Goal: Browse casually

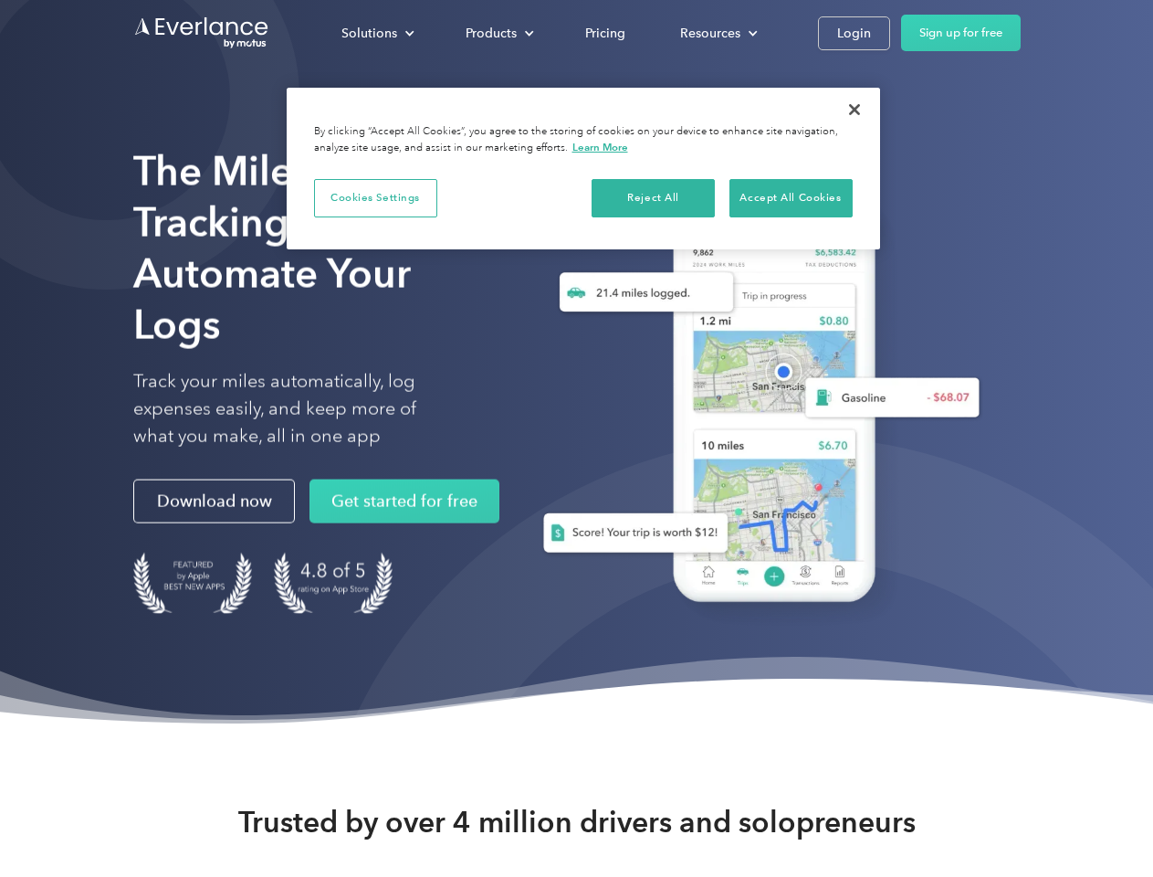
click at [377, 33] on div "Solutions" at bounding box center [369, 33] width 56 height 23
click at [498, 33] on div "Products" at bounding box center [491, 33] width 51 height 23
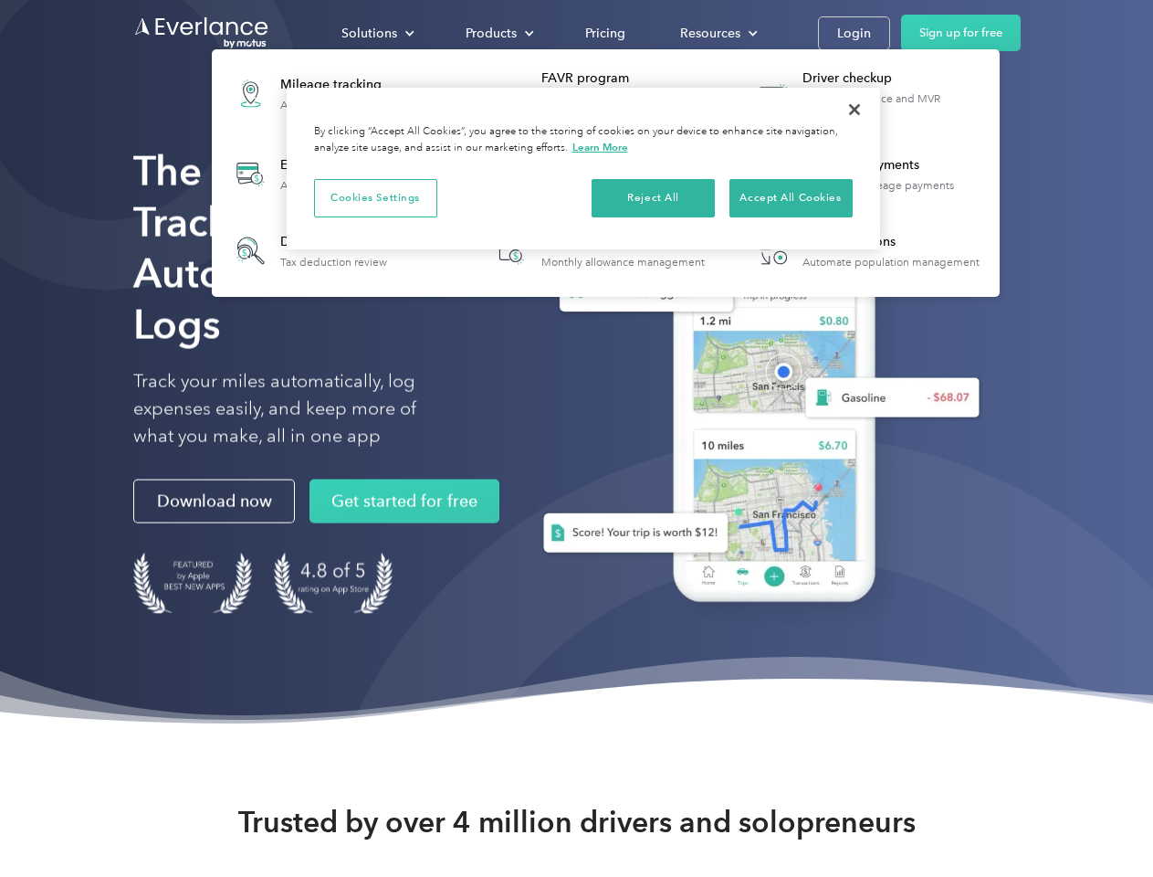
click at [717, 33] on div "Resources" at bounding box center [710, 33] width 60 height 23
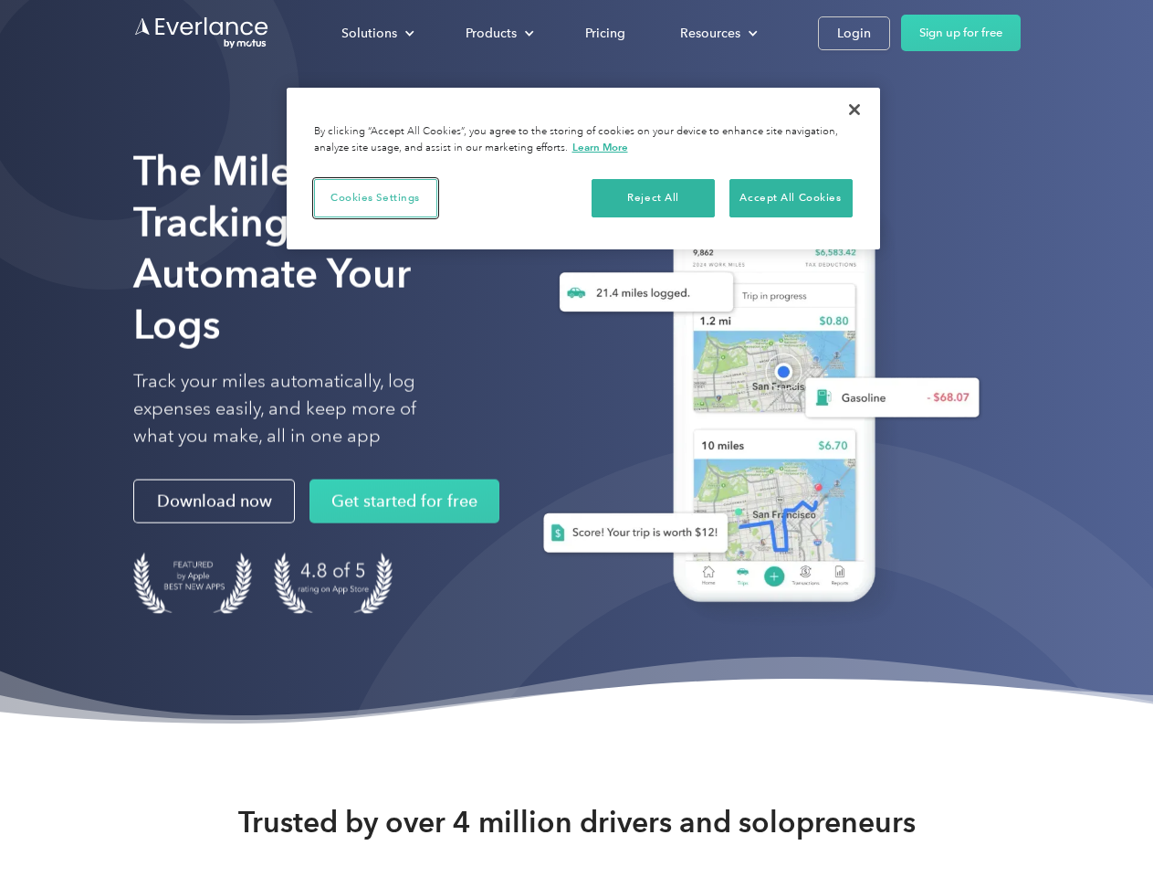
click at [375, 197] on button "Cookies Settings" at bounding box center [375, 198] width 123 height 38
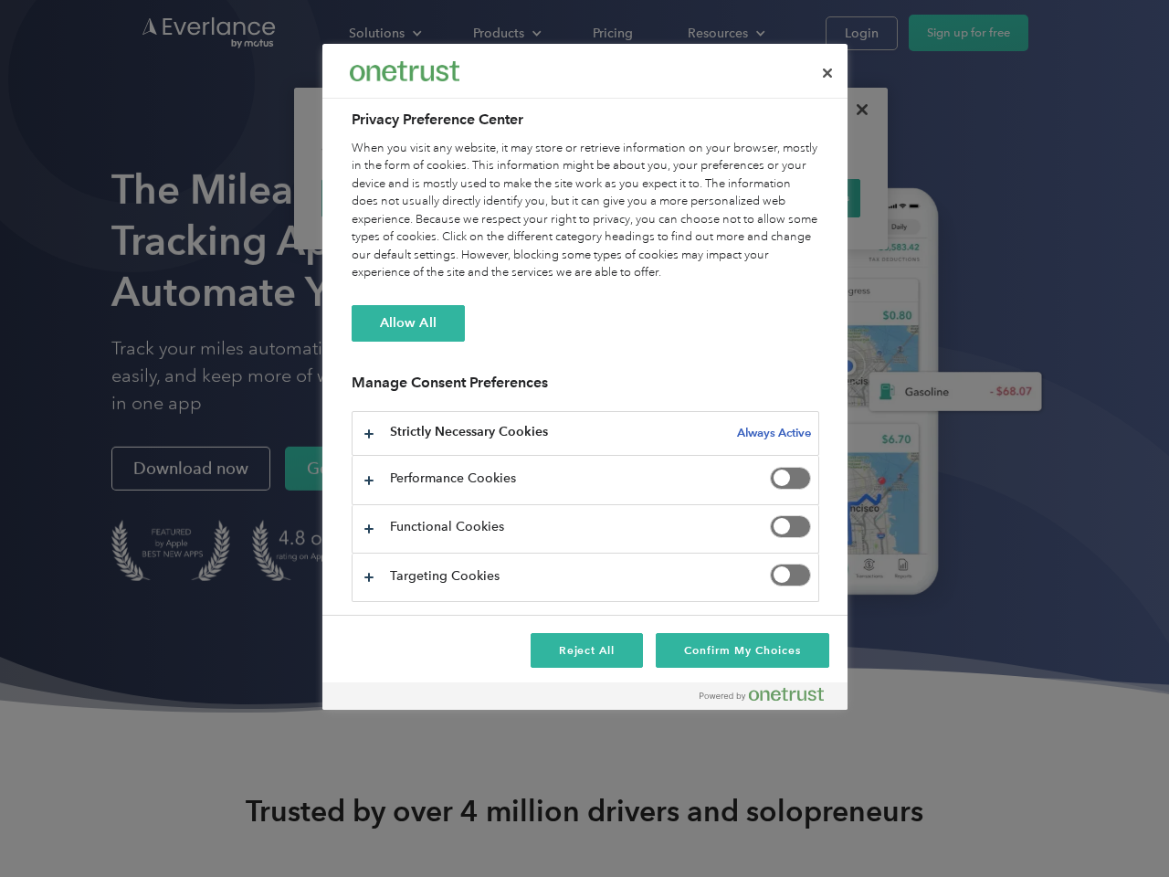
click at [654, 197] on div "When you visit any website, it may store or retrieve information on your browse…" at bounding box center [586, 211] width 468 height 142
click at [791, 197] on div "When you visit any website, it may store or retrieve information on your browse…" at bounding box center [586, 211] width 468 height 142
click at [855, 110] on div at bounding box center [584, 438] width 1169 height 877
